Goal: Information Seeking & Learning: Learn about a topic

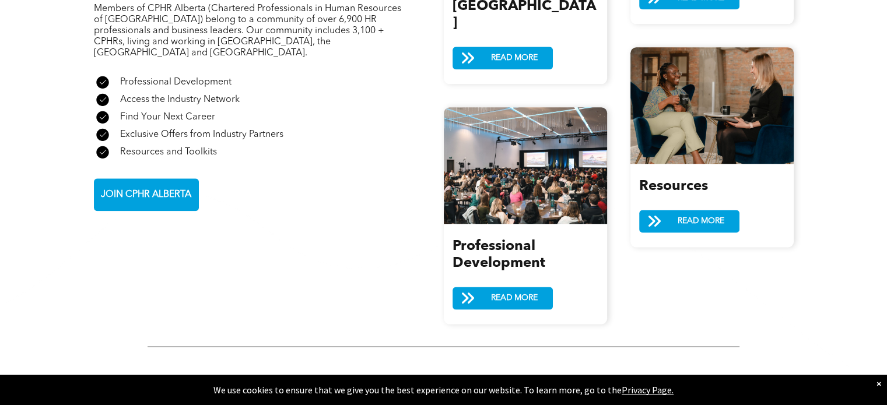
scroll to position [1225, 0]
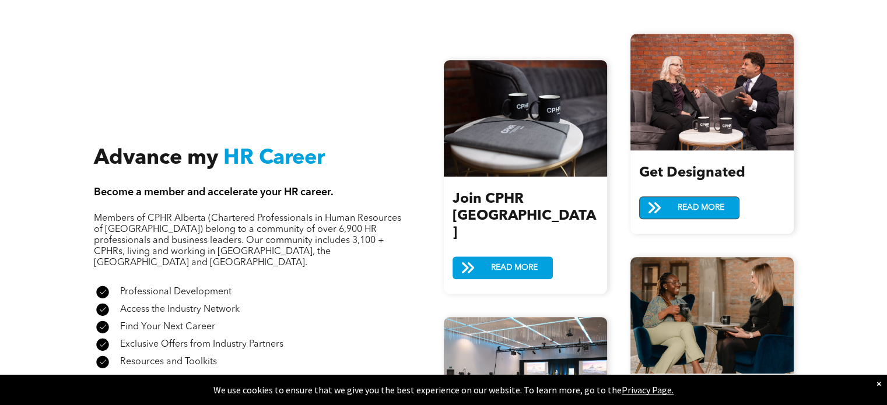
click at [684, 197] on span "READ MORE" at bounding box center [701, 208] width 55 height 22
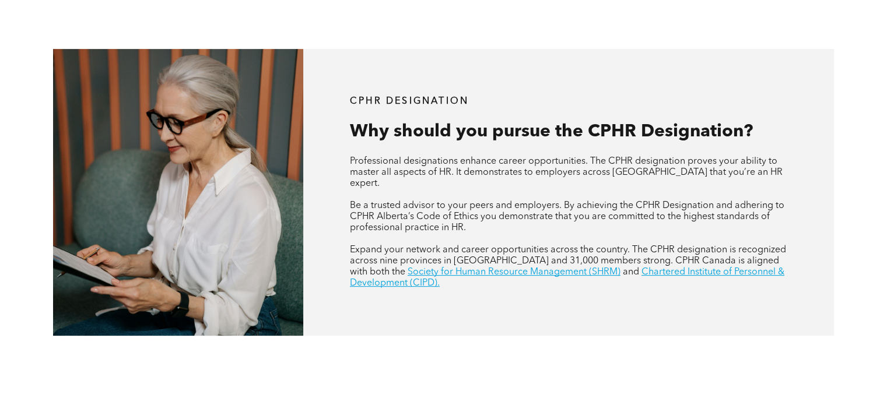
scroll to position [408, 0]
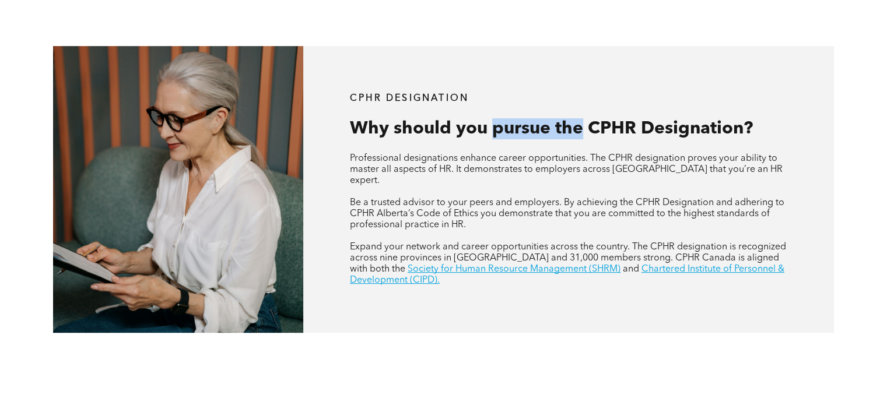
drag, startPoint x: 494, startPoint y: 107, endPoint x: 598, endPoint y: 107, distance: 103.8
click at [596, 120] on span "Why should you pursue the CPHR Designation?" at bounding box center [551, 128] width 403 height 17
click at [439, 136] on div "CPHR DESIGNATION Why should you pursue the CPHR Designation? Professional desig…" at bounding box center [568, 189] width 531 height 287
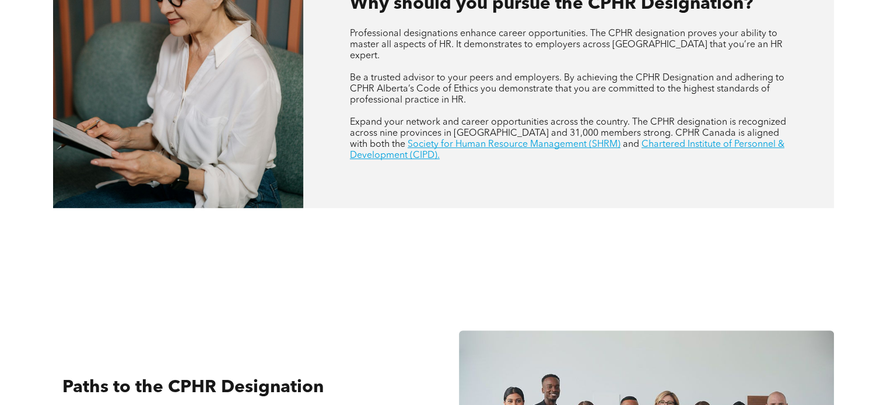
scroll to position [758, 0]
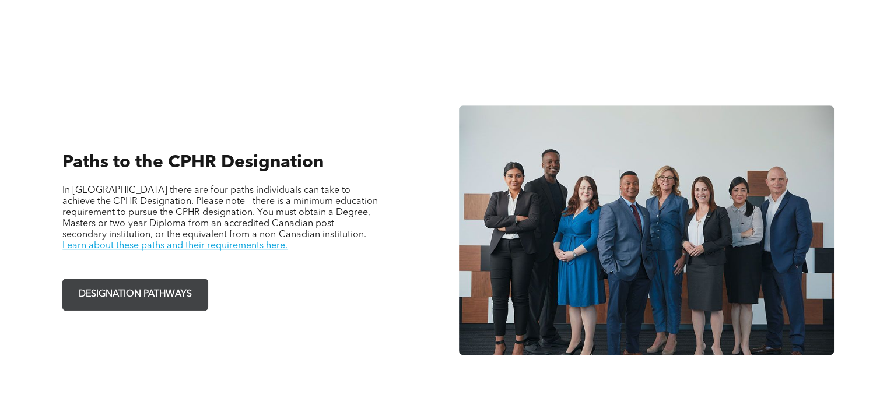
click at [170, 283] on span "DESIGNATION PATHWAYS" at bounding box center [135, 294] width 121 height 23
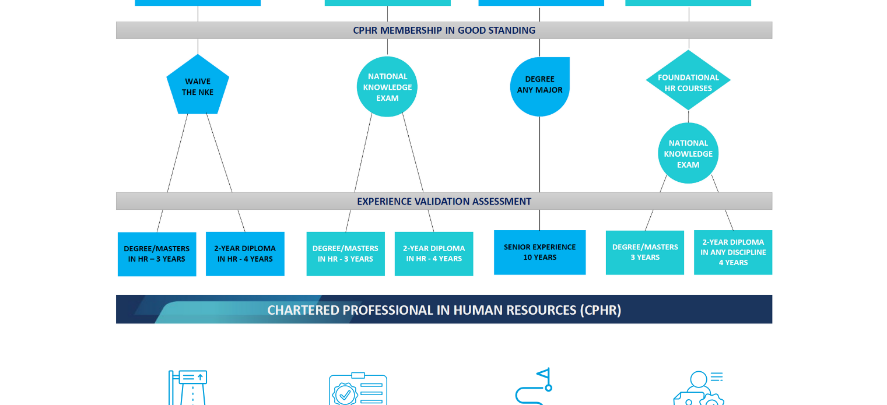
scroll to position [1166, 0]
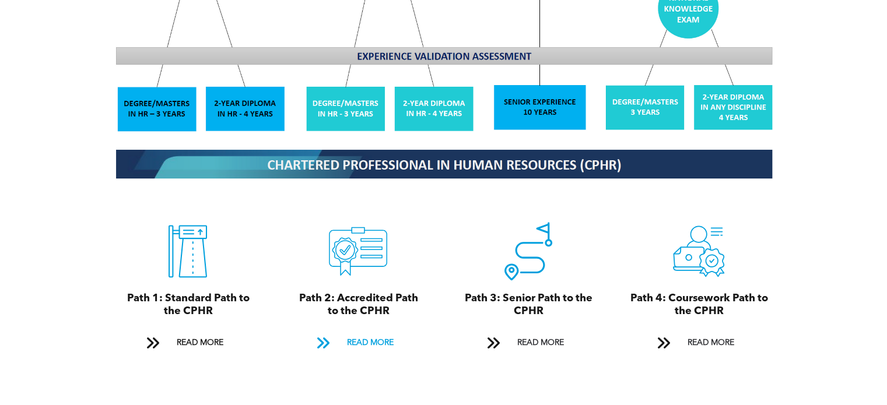
click at [377, 332] on span "READ MORE" at bounding box center [369, 343] width 55 height 22
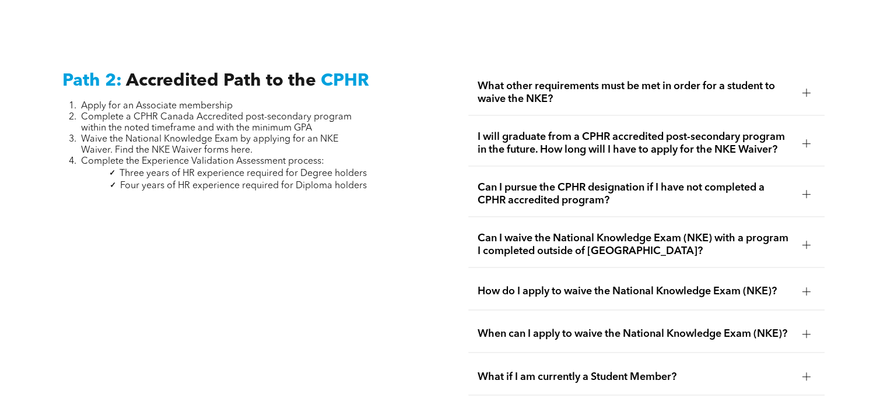
scroll to position [1842, 0]
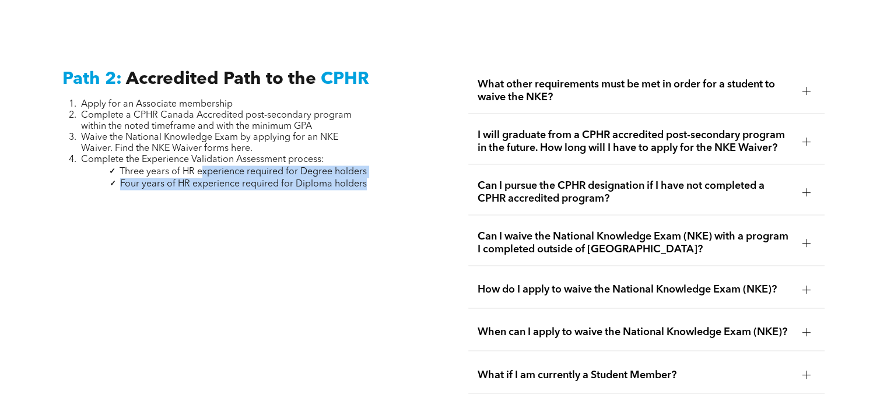
drag, startPoint x: 202, startPoint y: 152, endPoint x: 368, endPoint y: 167, distance: 166.4
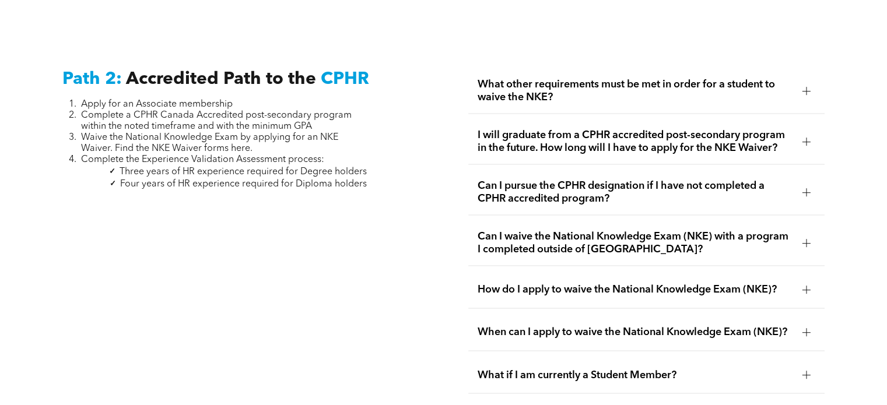
drag, startPoint x: 335, startPoint y: 126, endPoint x: 329, endPoint y: 125, distance: 5.9
click at [329, 132] on li "Waive the National Knowledge Exam by applying for an NKE Waiver. Find the NKE W…" at bounding box center [224, 143] width 286 height 22
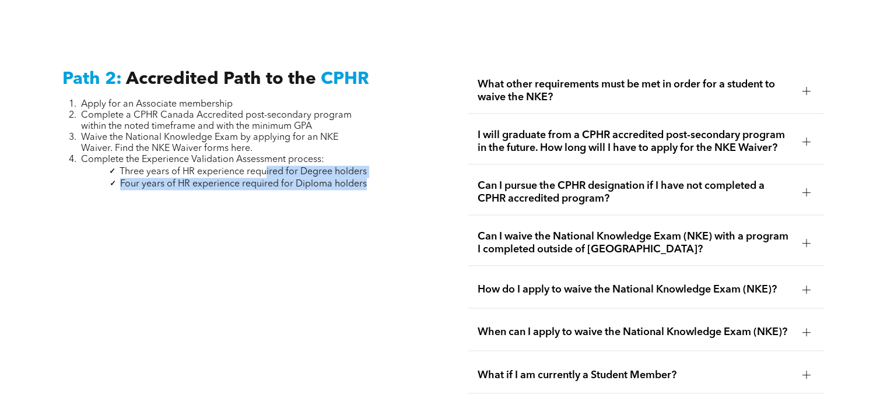
drag, startPoint x: 372, startPoint y: 160, endPoint x: 266, endPoint y: 148, distance: 106.8
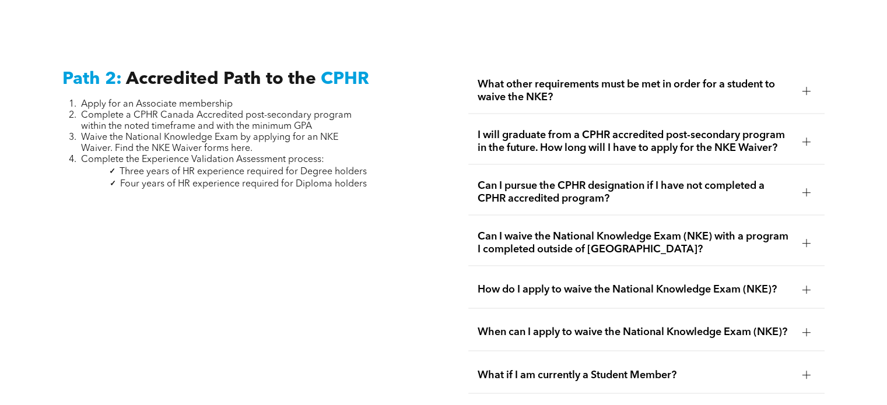
drag, startPoint x: 292, startPoint y: 193, endPoint x: 299, endPoint y: 189, distance: 7.6
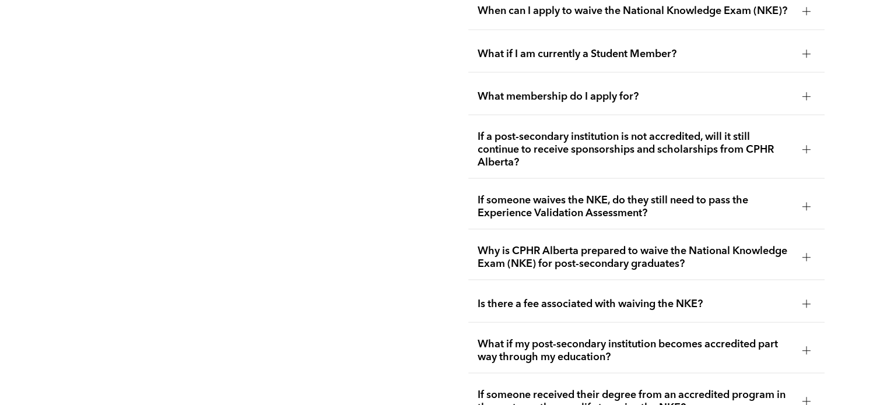
scroll to position [2192, 0]
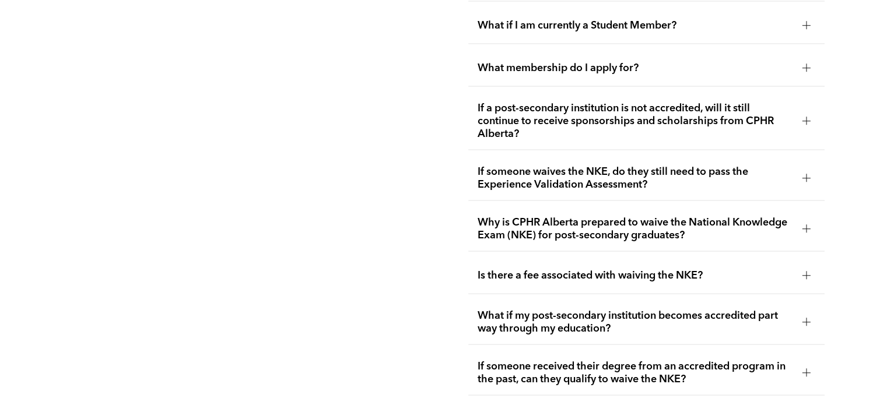
click at [620, 165] on span "If someone waives the NKE, do they still need to pass the Experience Validation…" at bounding box center [635, 178] width 315 height 26
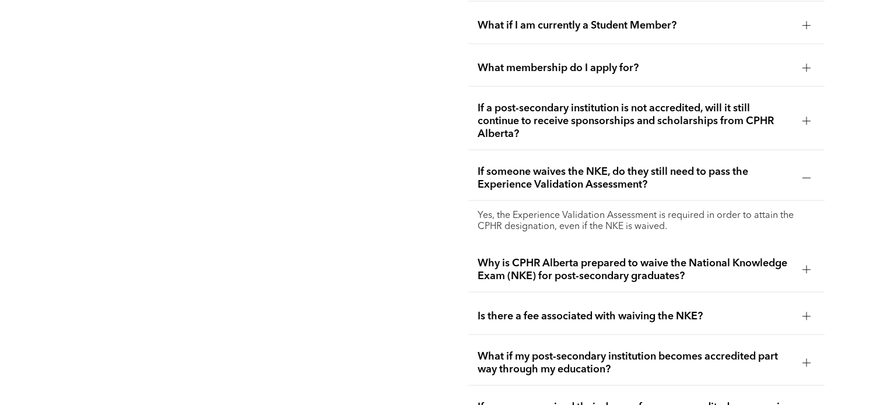
click at [690, 166] on span "If someone waives the NKE, do they still need to pass the Experience Validation…" at bounding box center [635, 178] width 315 height 26
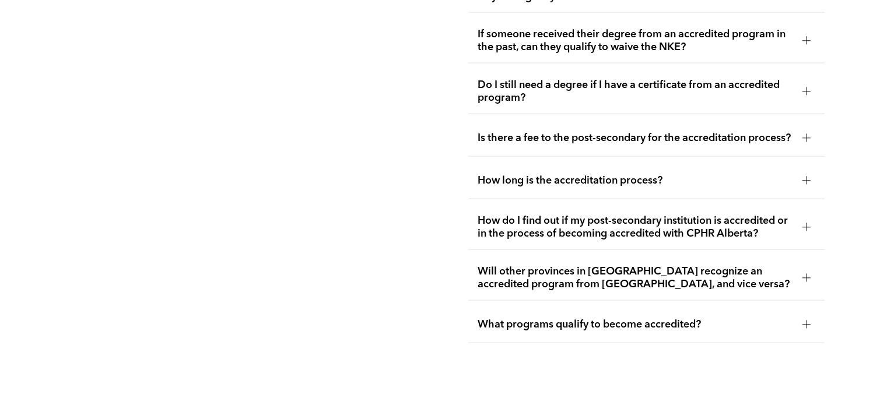
scroll to position [2542, 0]
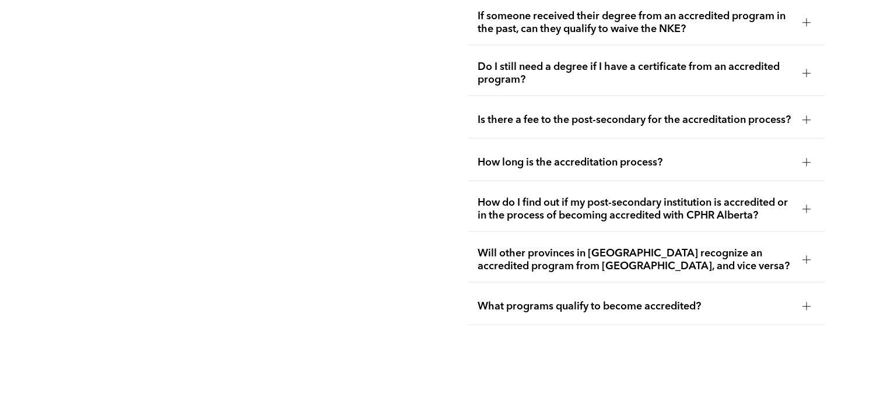
click at [684, 247] on span "Will other provinces in [GEOGRAPHIC_DATA] recognize an accredited program from …" at bounding box center [635, 260] width 315 height 26
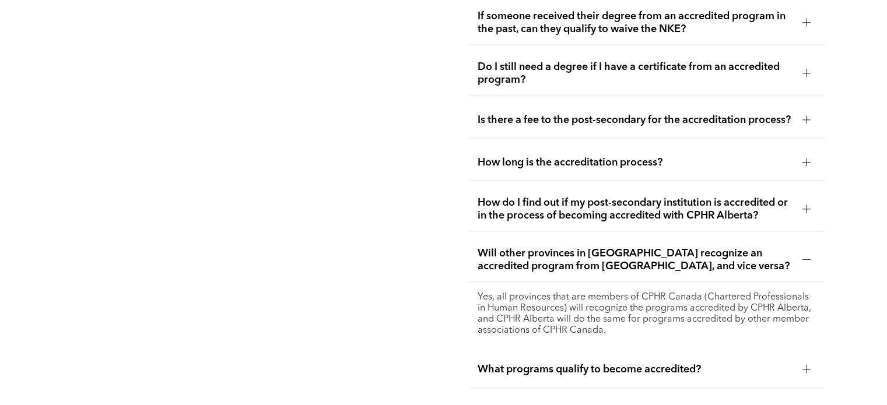
click at [630, 247] on span "Will other provinces in [GEOGRAPHIC_DATA] recognize an accredited program from …" at bounding box center [635, 260] width 315 height 26
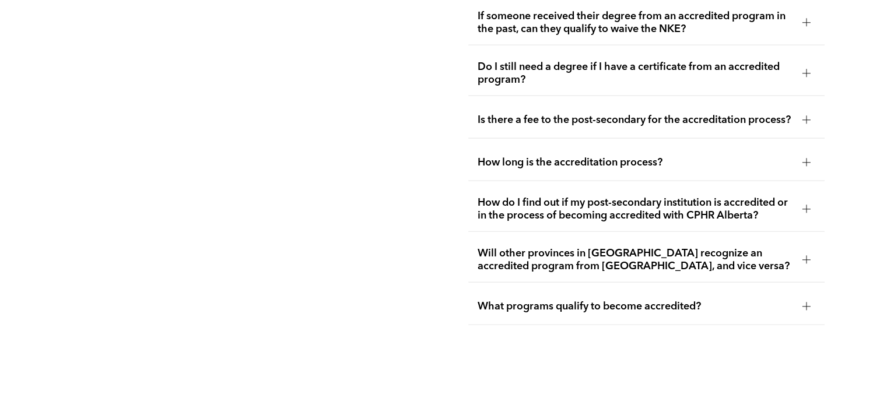
click at [641, 300] on span "What programs qualify to become accredited?" at bounding box center [635, 306] width 315 height 13
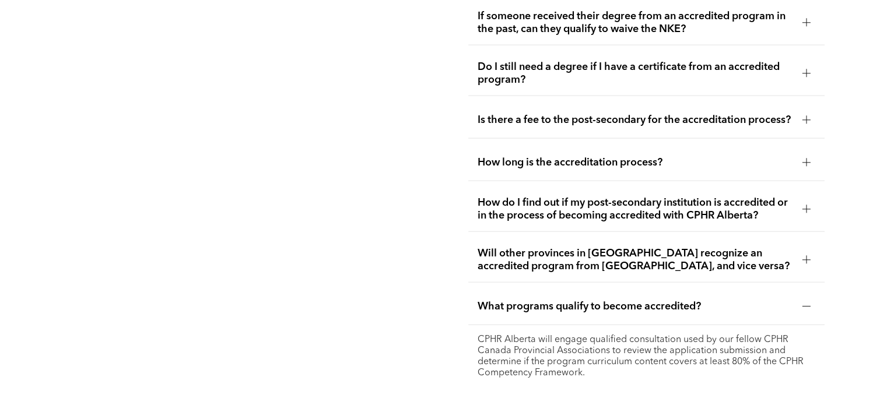
click at [641, 300] on span "What programs qualify to become accredited?" at bounding box center [635, 306] width 315 height 13
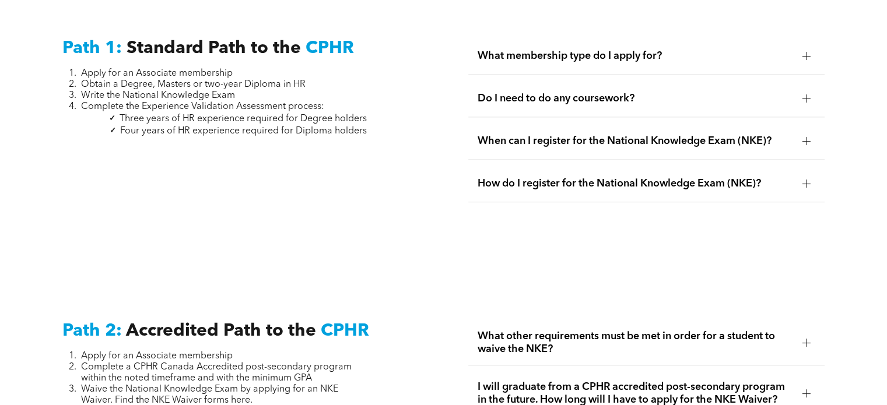
scroll to position [1784, 0]
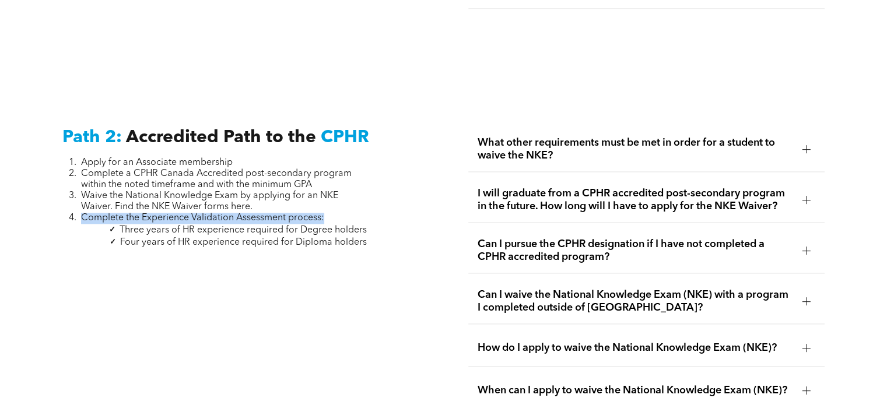
drag, startPoint x: 83, startPoint y: 198, endPoint x: 334, endPoint y: 190, distance: 250.9
click at [334, 213] on li "Complete the Experience Validation Assessment process:" at bounding box center [224, 218] width 286 height 11
drag, startPoint x: 286, startPoint y: 222, endPoint x: 259, endPoint y: 223, distance: 26.3
click at [284, 238] on span "Four years of HR experience required for Diploma holders" at bounding box center [243, 242] width 247 height 9
drag, startPoint x: 144, startPoint y: 194, endPoint x: 288, endPoint y: 194, distance: 144.0
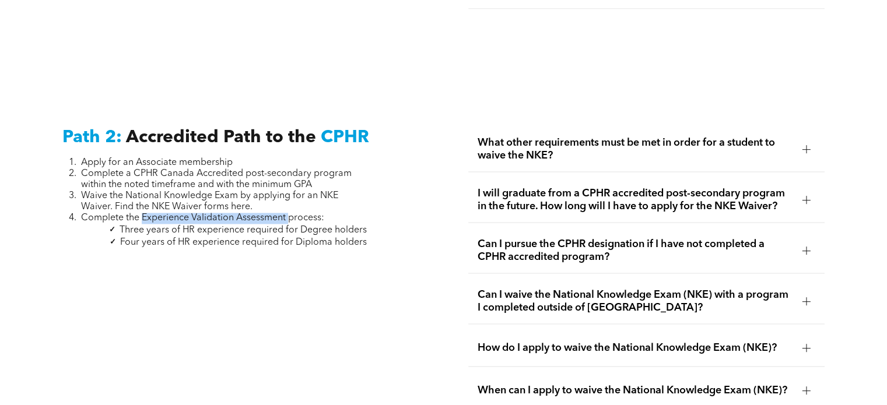
click at [288, 213] on span "Complete the Experience Validation Assessment process:" at bounding box center [202, 217] width 243 height 9
copy span "Experience Validation Assessment"
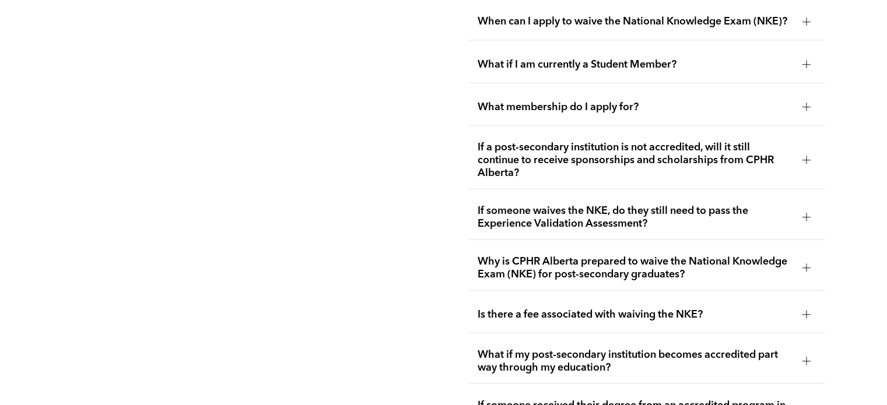
click at [562, 204] on span "If someone waives the NKE, do they still need to pass the Experience Validation…" at bounding box center [635, 217] width 315 height 26
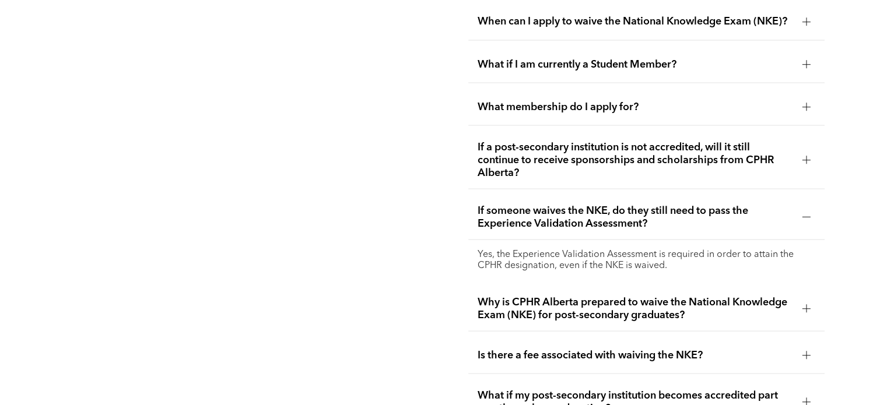
click at [562, 204] on span "If someone waives the NKE, do they still need to pass the Experience Validation…" at bounding box center [635, 217] width 315 height 26
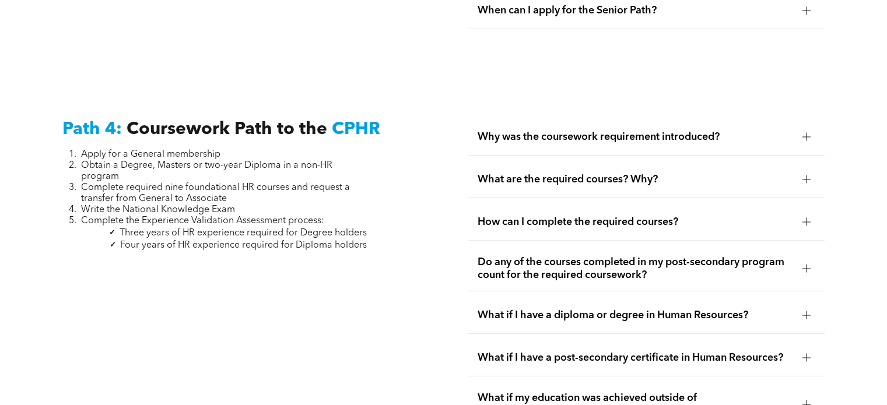
scroll to position [3108, 0]
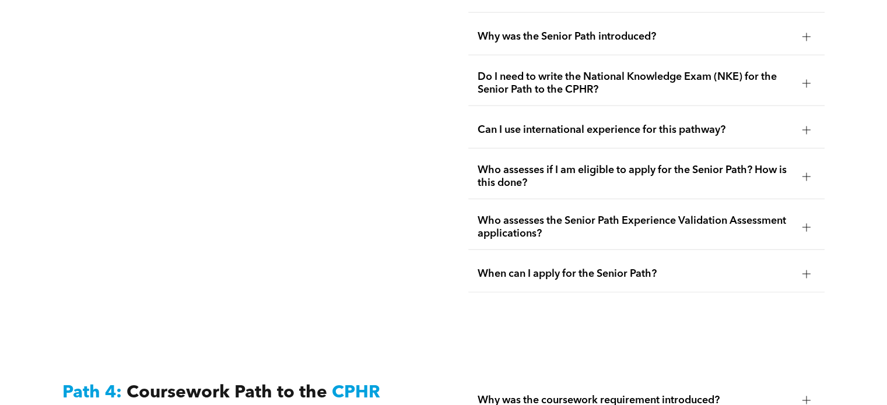
click at [680, 215] on span "Who assesses the Senior Path Experience Validation Assessment applications?" at bounding box center [635, 228] width 315 height 26
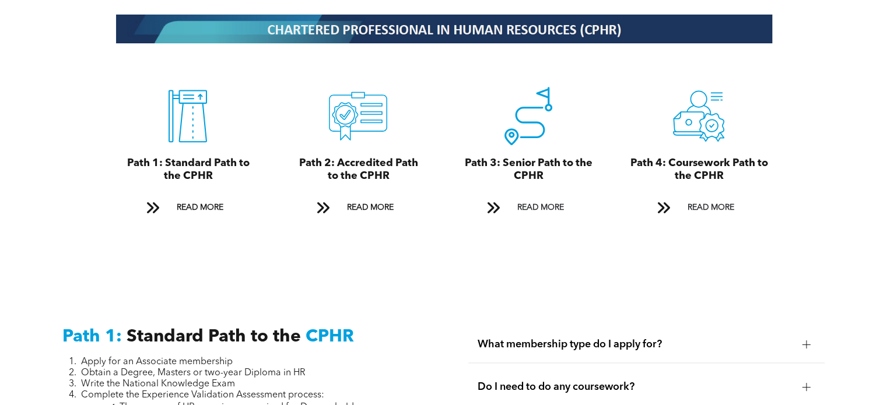
scroll to position [1400, 0]
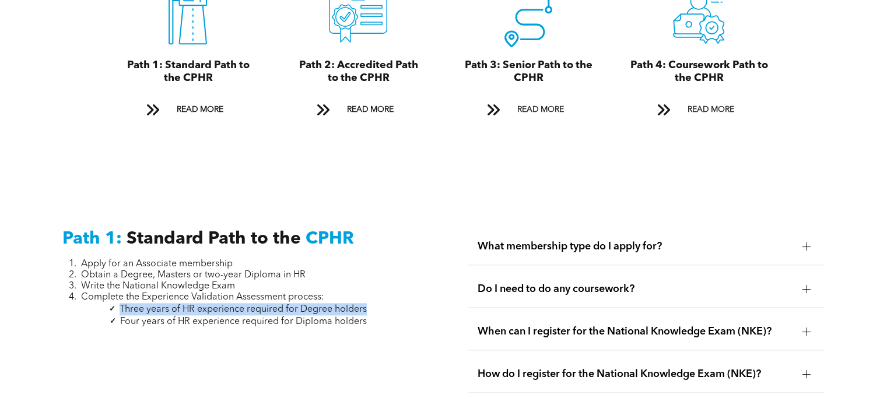
drag, startPoint x: 366, startPoint y: 288, endPoint x: 113, endPoint y: 287, distance: 253.7
click at [113, 303] on li "Three years of HR experience required for Degree holders" at bounding box center [224, 309] width 286 height 12
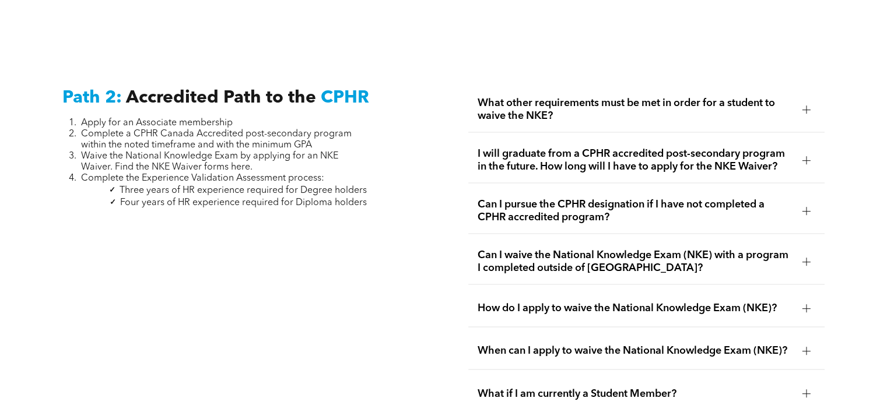
scroll to position [1749, 0]
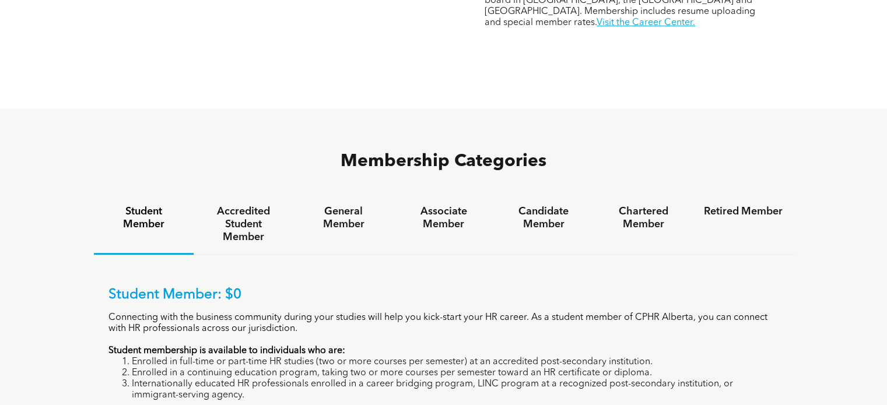
scroll to position [758, 0]
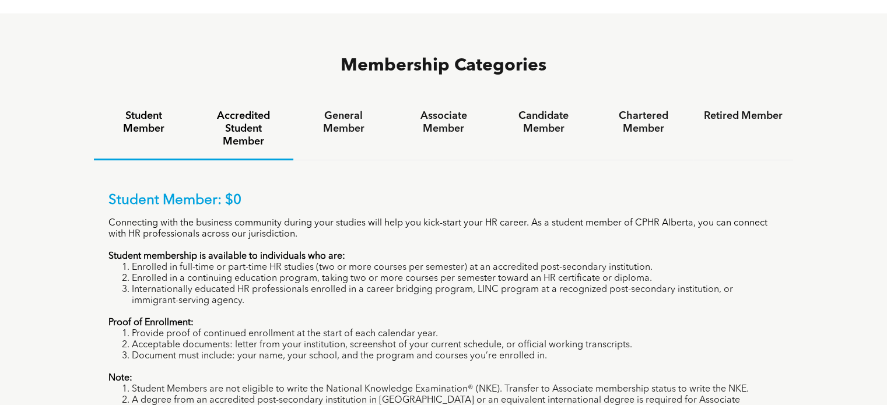
click at [238, 110] on h4 "Accredited Student Member" at bounding box center [243, 129] width 79 height 38
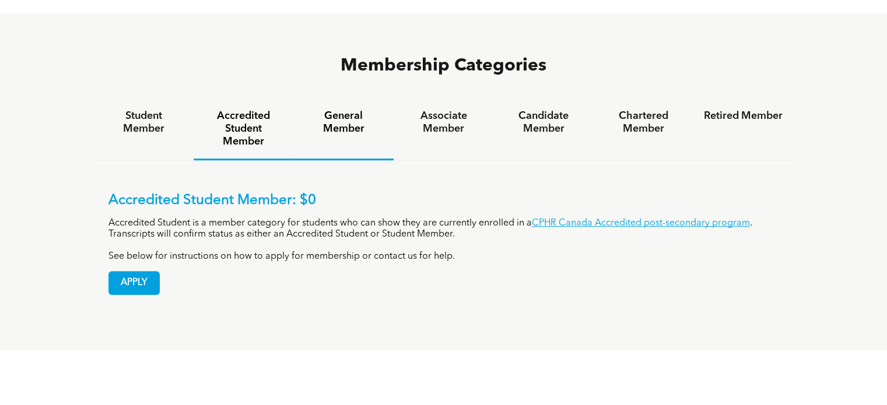
click at [336, 110] on h4 "General Member" at bounding box center [343, 123] width 79 height 26
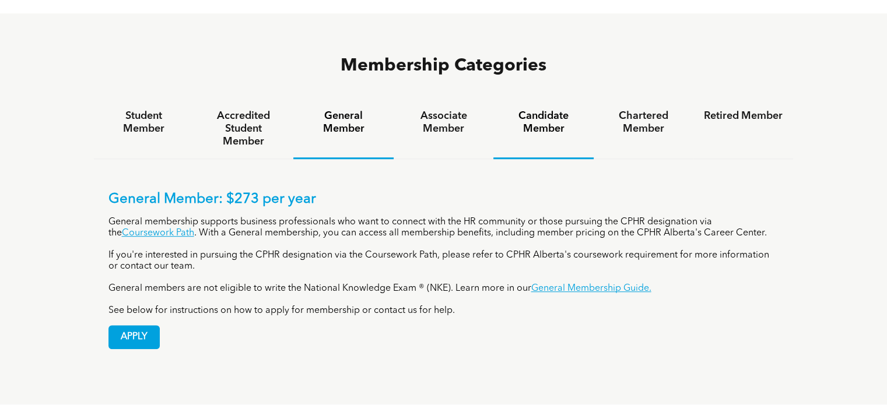
click at [519, 110] on h4 "Candidate Member" at bounding box center [543, 123] width 79 height 26
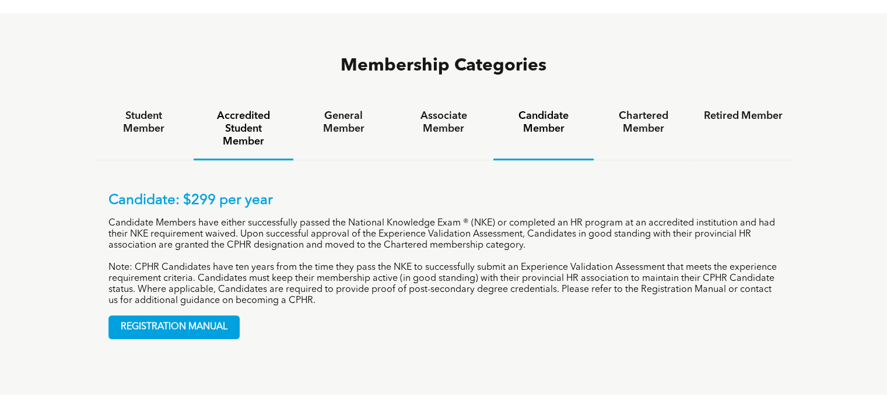
click at [248, 110] on h4 "Accredited Student Member" at bounding box center [243, 129] width 79 height 38
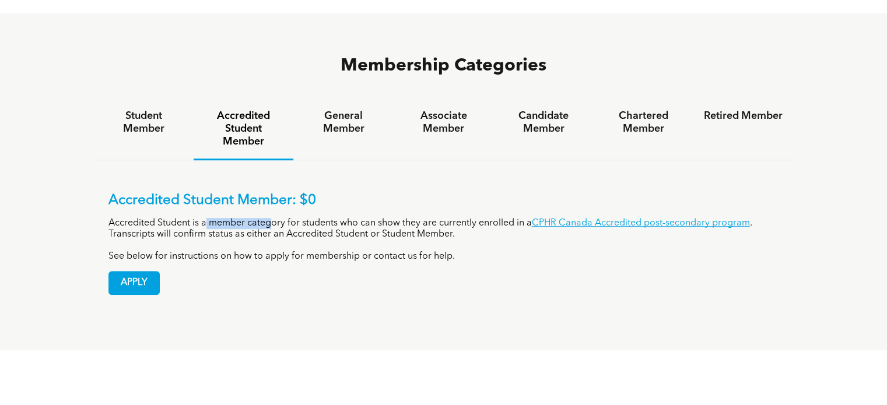
drag, startPoint x: 205, startPoint y: 160, endPoint x: 279, endPoint y: 160, distance: 73.5
click at [275, 218] on p "Accredited Student is a member category for students who can show they are curr…" at bounding box center [443, 229] width 671 height 22
click at [472, 251] on p "See below for instructions on how to apply for membership or contact us for hel…" at bounding box center [443, 256] width 671 height 11
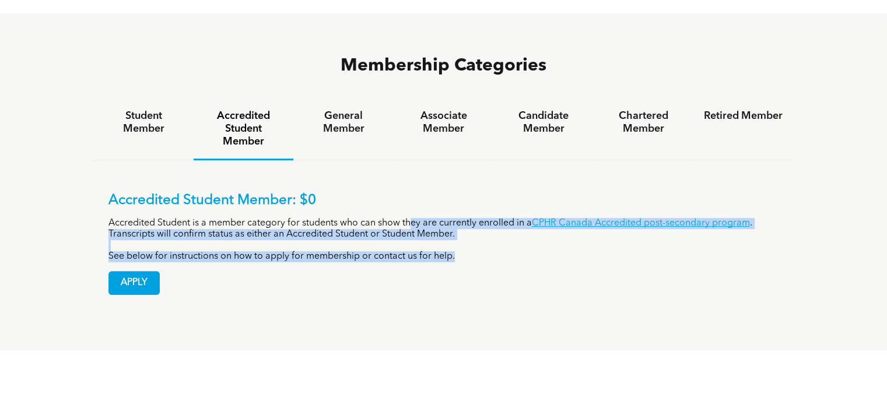
drag, startPoint x: 450, startPoint y: 184, endPoint x: 413, endPoint y: 163, distance: 42.6
click at [411, 192] on div "Accredited Student Member: $0 Accredited Student is a member category for stude…" at bounding box center [443, 227] width 671 height 70
click at [430, 251] on p "See below for instructions on how to apply for membership or contact us for hel…" at bounding box center [443, 256] width 671 height 11
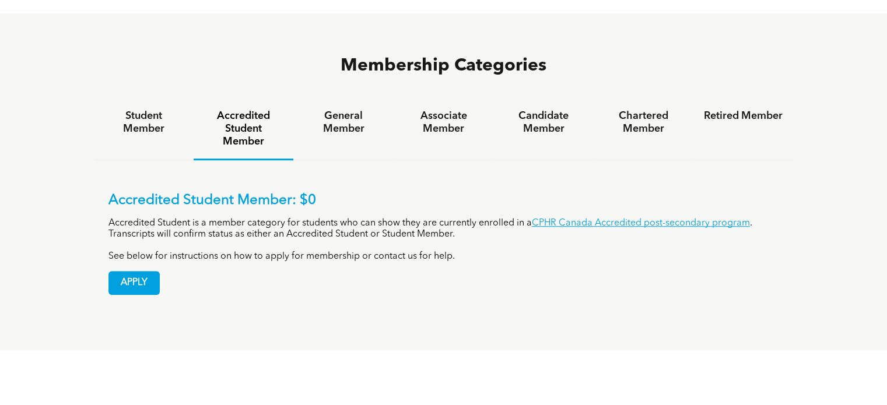
click at [289, 218] on p "Accredited Student is a member category for students who can show they are curr…" at bounding box center [443, 229] width 671 height 22
click at [465, 110] on h4 "Associate Member" at bounding box center [443, 123] width 79 height 26
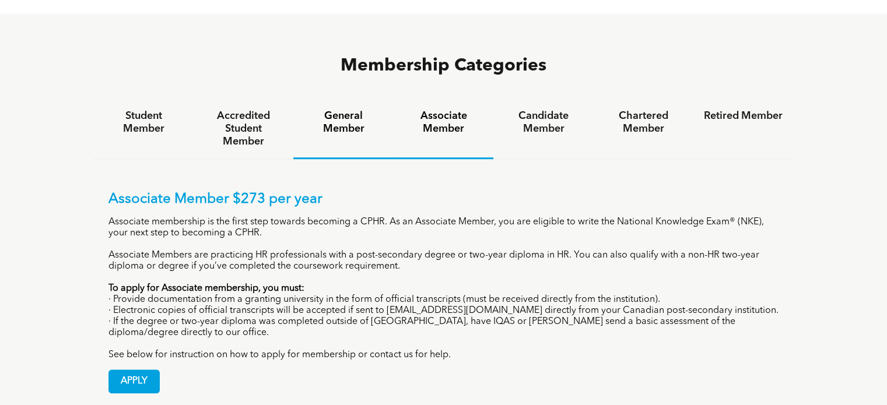
click at [353, 110] on h4 "General Member" at bounding box center [343, 123] width 79 height 26
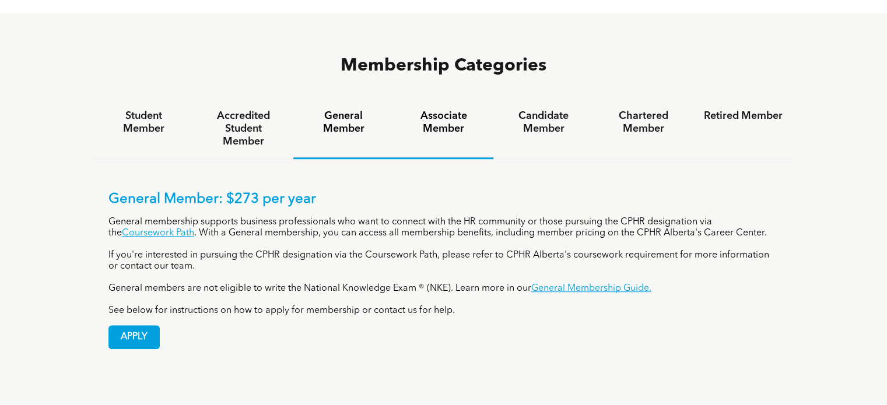
click at [443, 99] on div "Associate Member" at bounding box center [444, 129] width 100 height 60
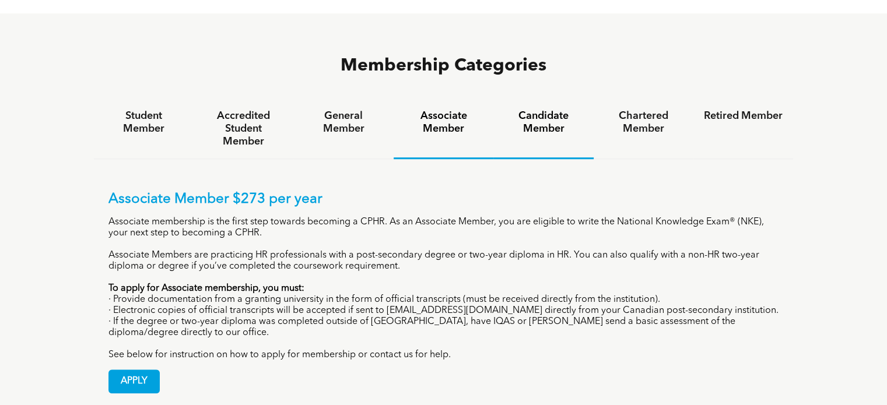
click at [522, 110] on h4 "Candidate Member" at bounding box center [543, 123] width 79 height 26
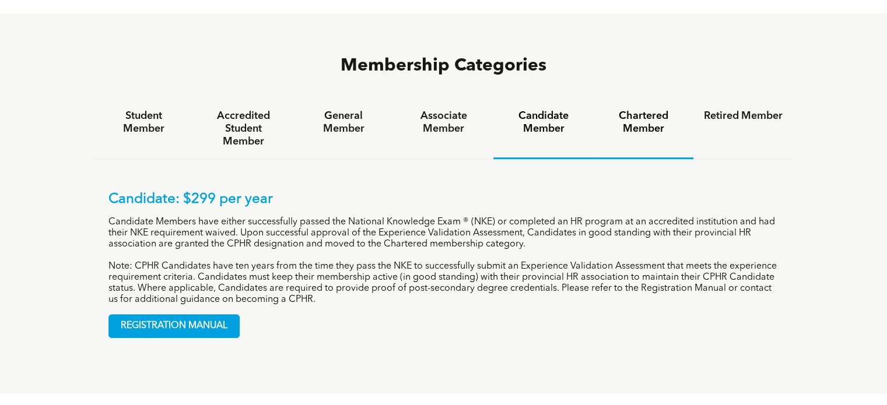
click at [633, 110] on h4 "Chartered Member" at bounding box center [643, 123] width 79 height 26
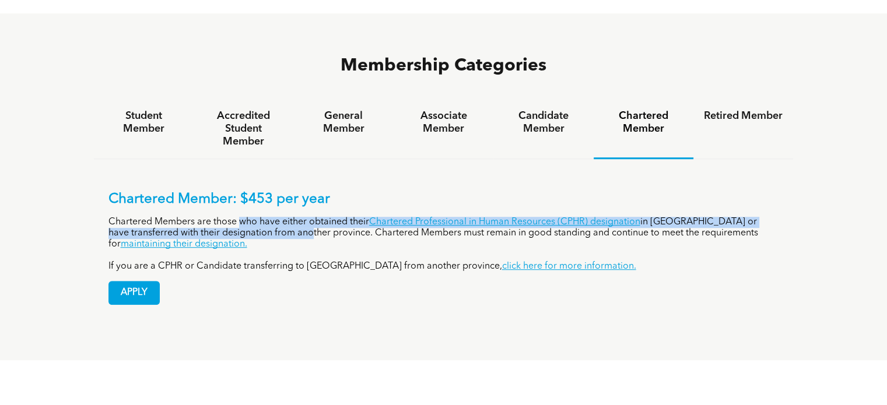
drag, startPoint x: 241, startPoint y: 159, endPoint x: 287, endPoint y: 165, distance: 45.9
click at [278, 217] on p "Chartered Members are those who have either obtained their Chartered Profession…" at bounding box center [443, 233] width 671 height 33
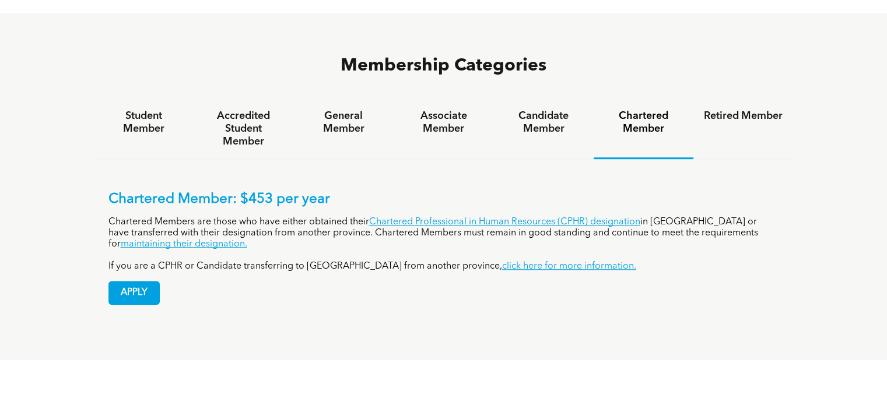
click at [296, 217] on p "Chartered Members are those who have either obtained their Chartered Profession…" at bounding box center [443, 233] width 671 height 33
drag, startPoint x: 378, startPoint y: 170, endPoint x: 634, endPoint y: 170, distance: 256.6
click at [633, 217] on p "Chartered Members are those who have either obtained their Chartered Profession…" at bounding box center [443, 233] width 671 height 33
click at [642, 191] on div "Chartered Member: $453 per year Chartered Members are those who have either obt…" at bounding box center [443, 231] width 671 height 81
click at [729, 99] on div "Retired Member" at bounding box center [743, 129] width 100 height 60
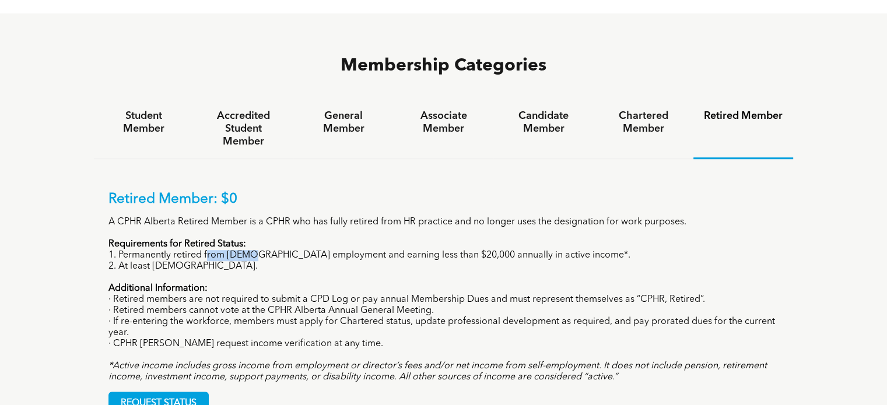
drag, startPoint x: 205, startPoint y: 188, endPoint x: 275, endPoint y: 191, distance: 70.0
click at [266, 250] on p "1. Permanently retired from full-time employment and earning less than $20,000 …" at bounding box center [443, 255] width 671 height 11
click at [321, 317] on p "· If re-entering the workforce, members must apply for Chartered status, update…" at bounding box center [443, 328] width 671 height 22
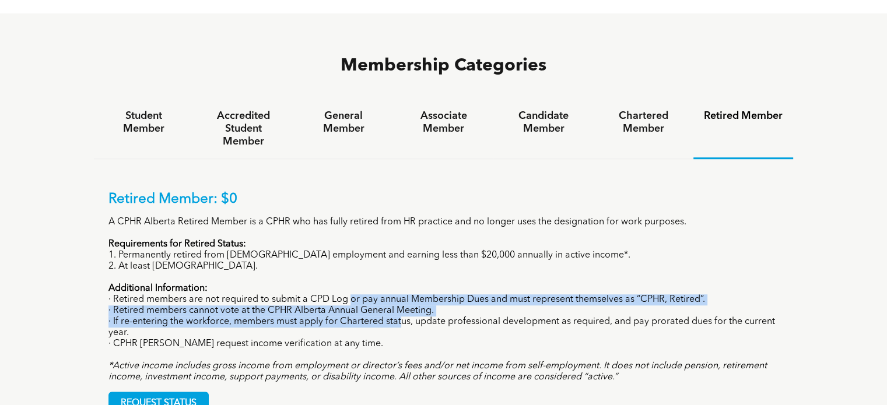
drag, startPoint x: 385, startPoint y: 251, endPoint x: 345, endPoint y: 234, distance: 43.1
click at [347, 234] on div "Retired Member: $0 A CPHR Alberta Retired Member is a CPHR who has fully retire…" at bounding box center [443, 287] width 671 height 192
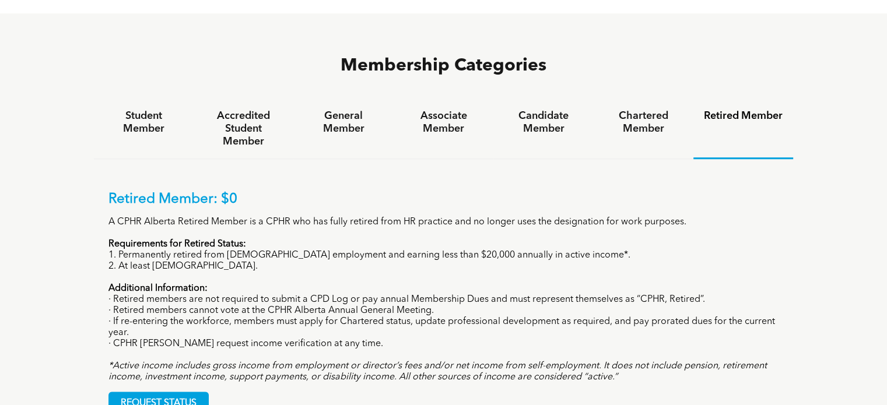
click at [275, 261] on p "2. At least 55 years old." at bounding box center [443, 266] width 671 height 11
drag, startPoint x: 564, startPoint y: 188, endPoint x: 438, endPoint y: 186, distance: 126.6
click at [440, 250] on p "1. Permanently retired from full-time employment and earning less than $20,000 …" at bounding box center [443, 255] width 671 height 11
click at [455, 306] on p "· Retired members cannot vote at the CPHR Alberta Annual General Meeting." at bounding box center [443, 311] width 671 height 11
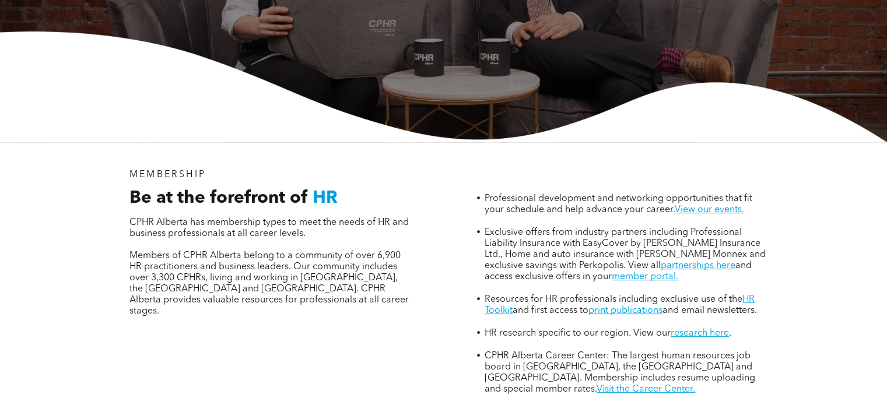
scroll to position [296, 0]
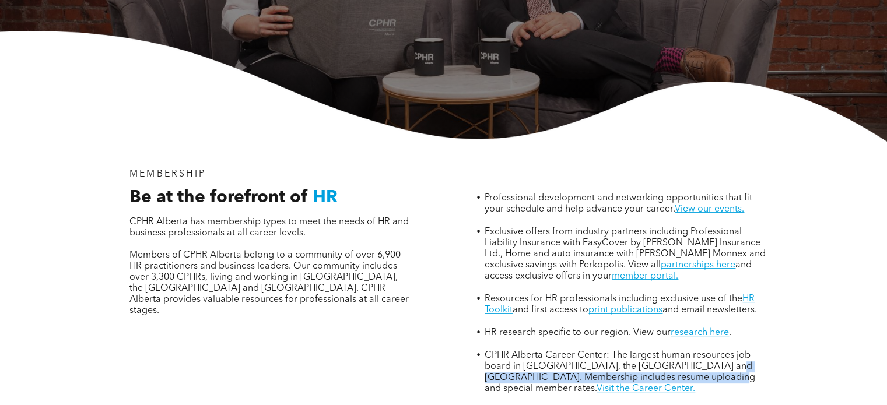
drag, startPoint x: 721, startPoint y: 315, endPoint x: 707, endPoint y: 296, distance: 23.7
click at [707, 351] on span "CPHR Alberta Career Center: The largest human resources job board in Alberta, t…" at bounding box center [620, 372] width 271 height 43
click at [722, 351] on span "CPHR Alberta Career Center: The largest human resources job board in Alberta, t…" at bounding box center [620, 372] width 271 height 43
click at [762, 350] on li "CPHR Alberta Career Center: The largest human resources job board in Alberta, t…" at bounding box center [626, 372] width 282 height 45
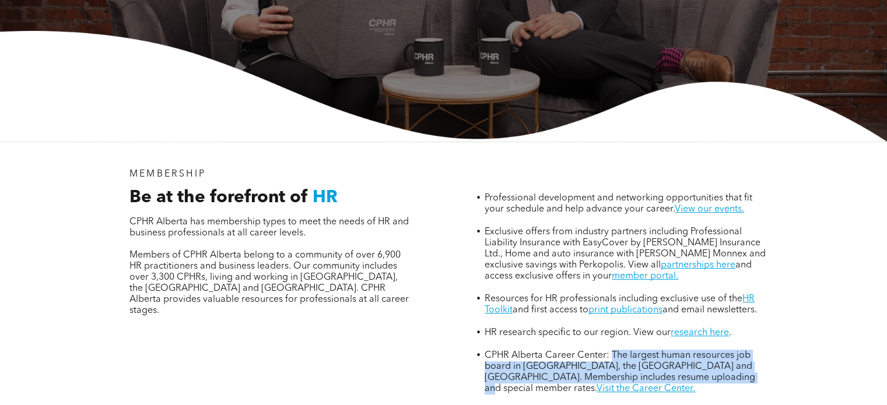
drag, startPoint x: 752, startPoint y: 313, endPoint x: 653, endPoint y: 307, distance: 98.7
click at [613, 350] on li "CPHR Alberta Career Center: The largest human resources job board in Alberta, t…" at bounding box center [626, 372] width 282 height 45
click at [777, 310] on div "MEMBERSHIP Be at the forefront of HR CPHR Alberta has membership types to meet …" at bounding box center [444, 309] width 700 height 334
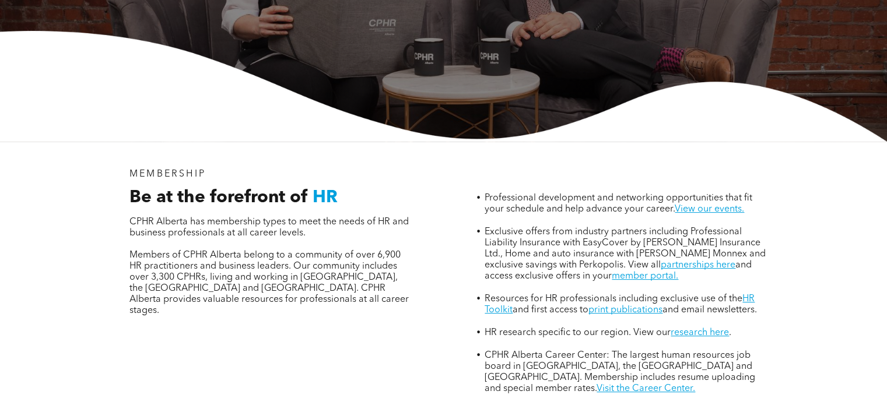
click at [812, 276] on div "MEMBERSHIP Be at the forefront of HR CPHR Alberta has membership types to meet …" at bounding box center [443, 309] width 887 height 334
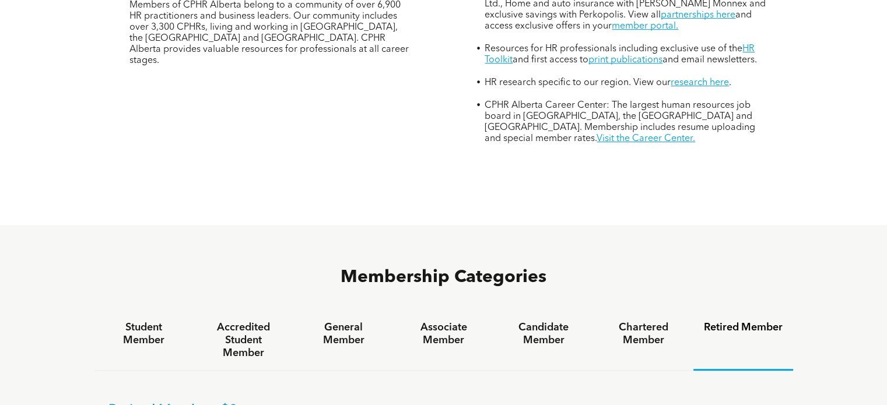
scroll to position [646, 0]
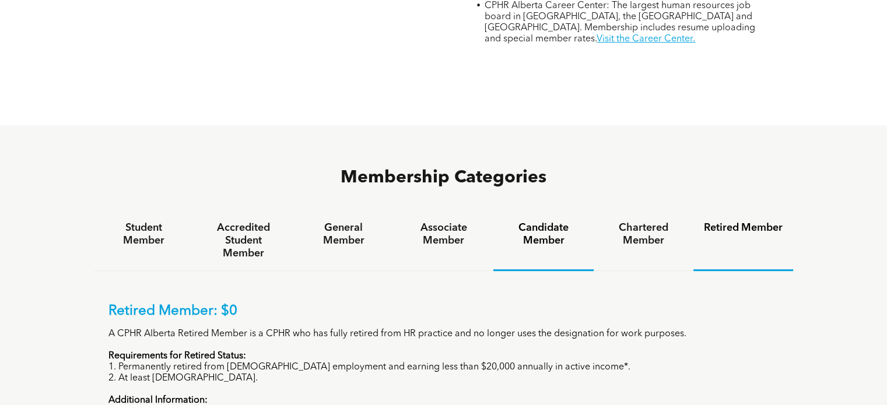
click at [534, 211] on div "Candidate Member" at bounding box center [543, 241] width 100 height 60
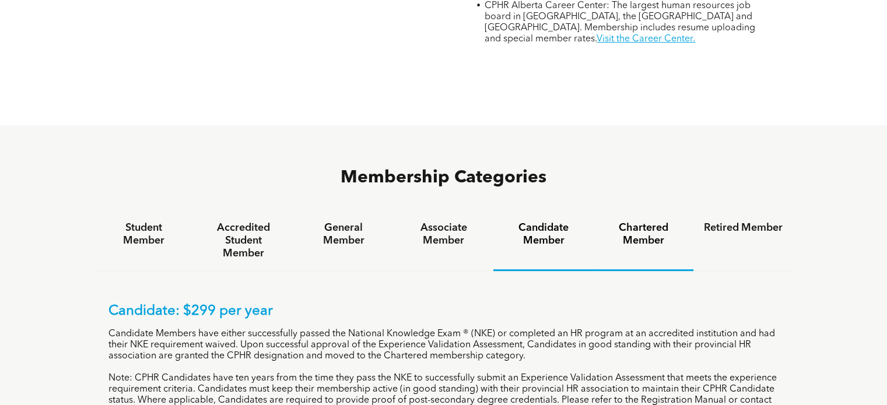
click at [618, 222] on h4 "Chartered Member" at bounding box center [643, 235] width 79 height 26
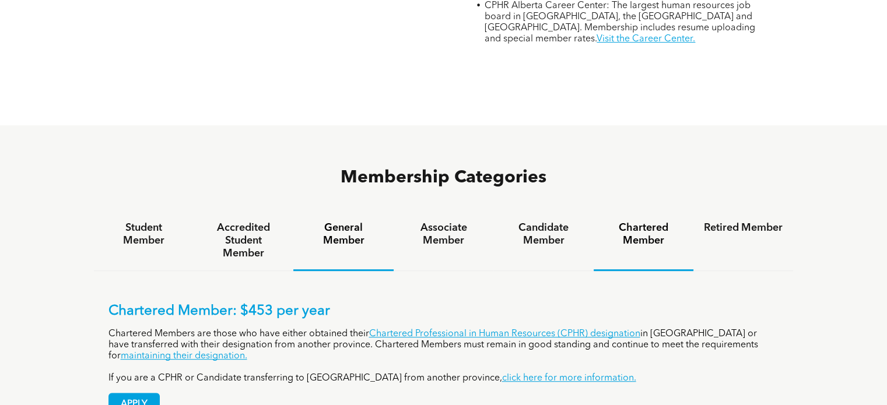
click at [349, 222] on h4 "General Member" at bounding box center [343, 235] width 79 height 26
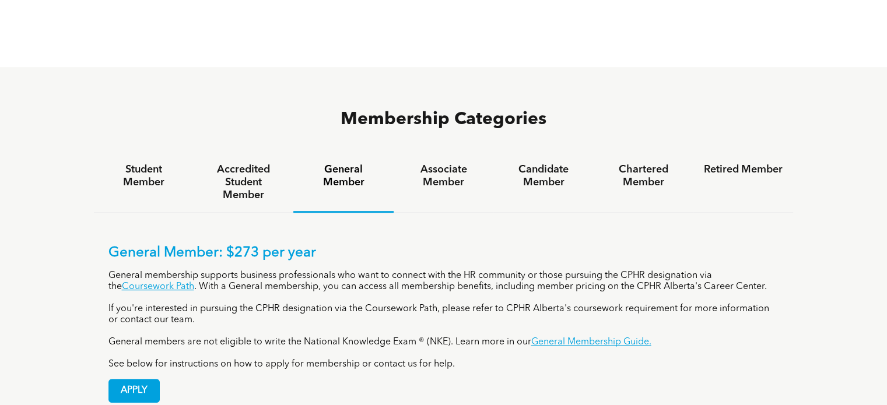
scroll to position [704, 0]
click at [662, 163] on h4 "Chartered Member" at bounding box center [643, 176] width 79 height 26
